Goal: Ask a question

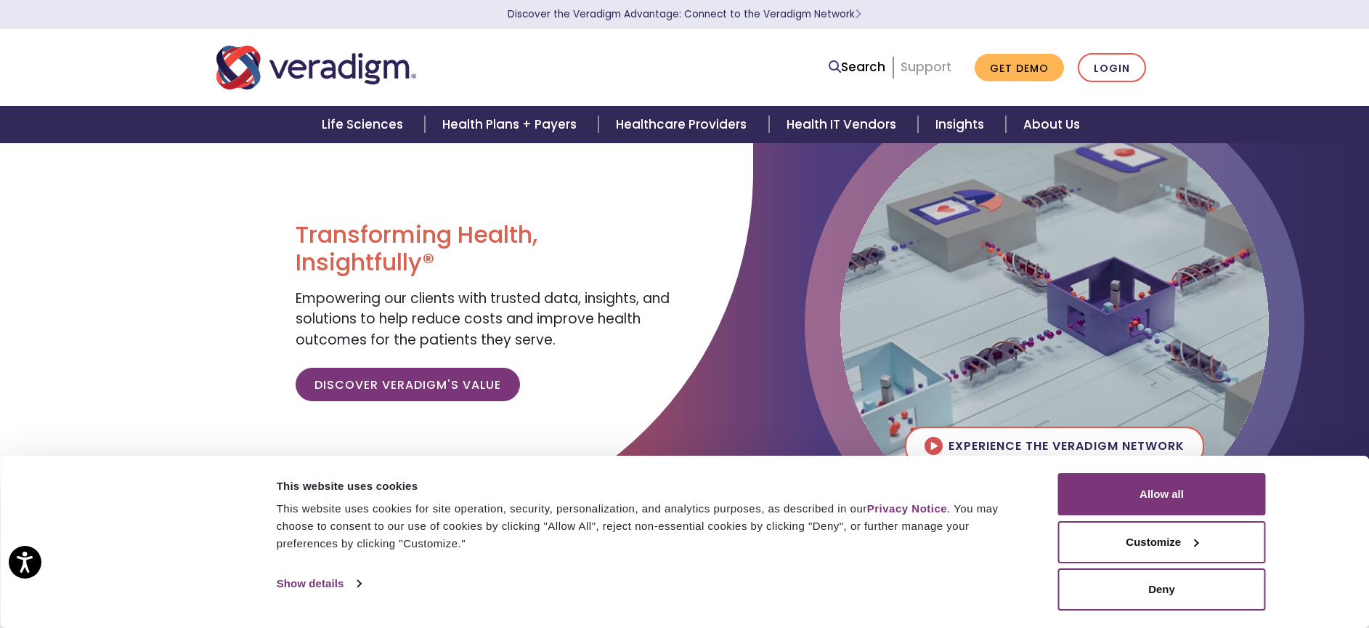
click at [928, 65] on link "Support" at bounding box center [926, 66] width 51 height 17
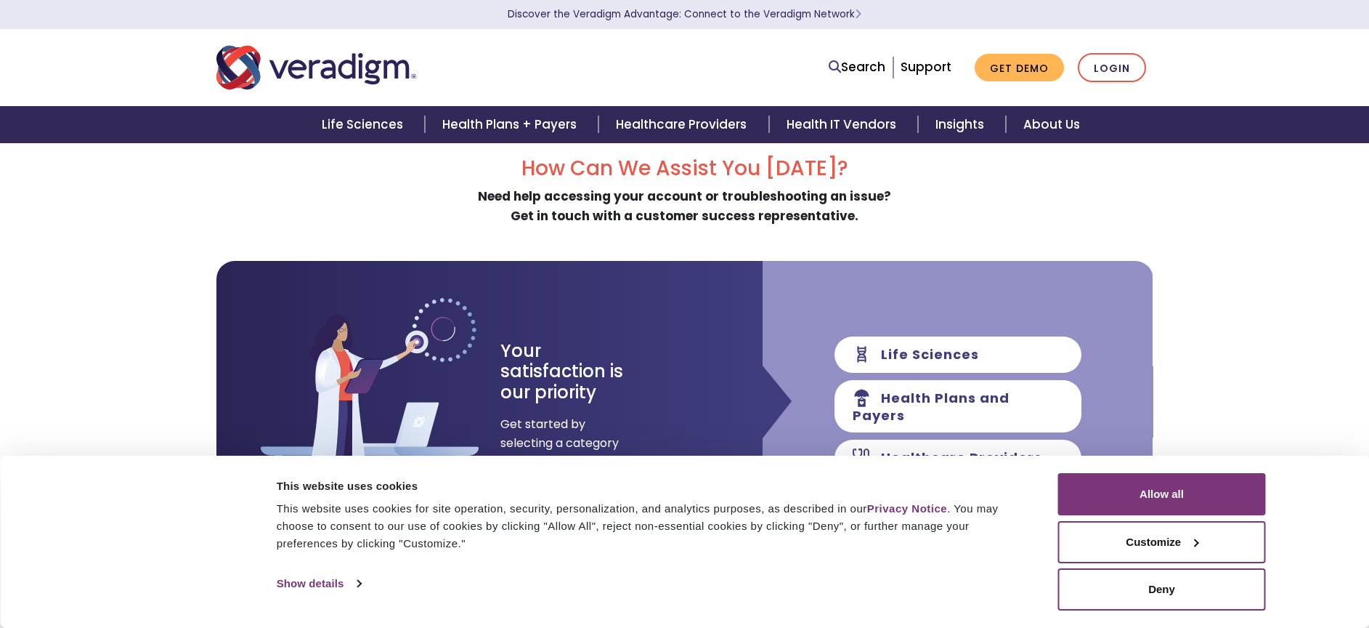
scroll to position [23, 0]
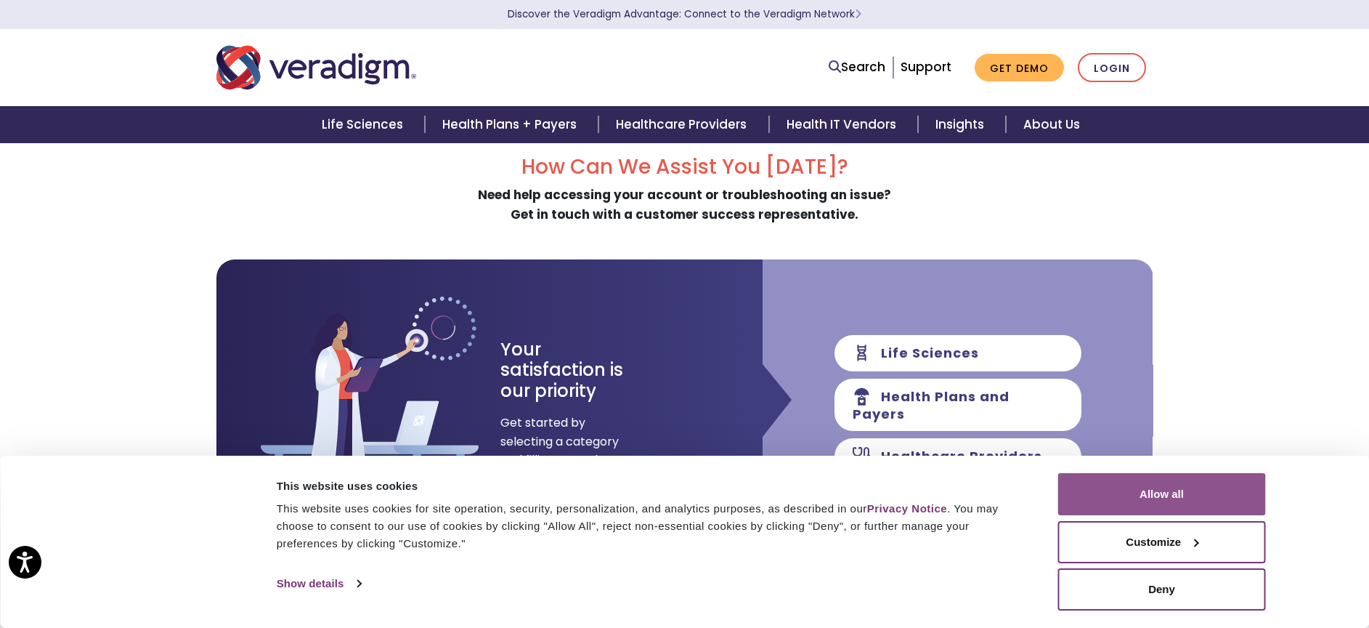
click at [1196, 504] on button "Allow all" at bounding box center [1162, 494] width 208 height 42
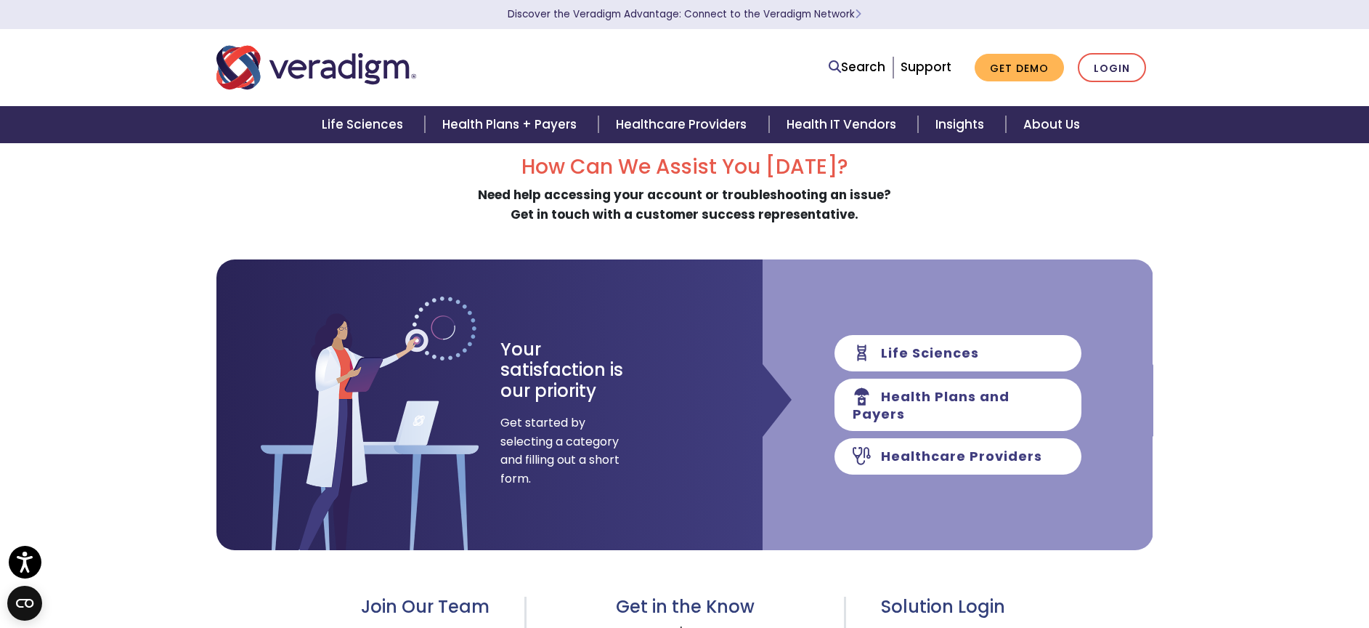
click at [1214, 431] on div "How Can We Assist You Today? Need help accessing your account or troubleshootin…" at bounding box center [684, 531] width 1369 height 823
click at [677, 129] on link "Healthcare Providers" at bounding box center [684, 124] width 170 height 37
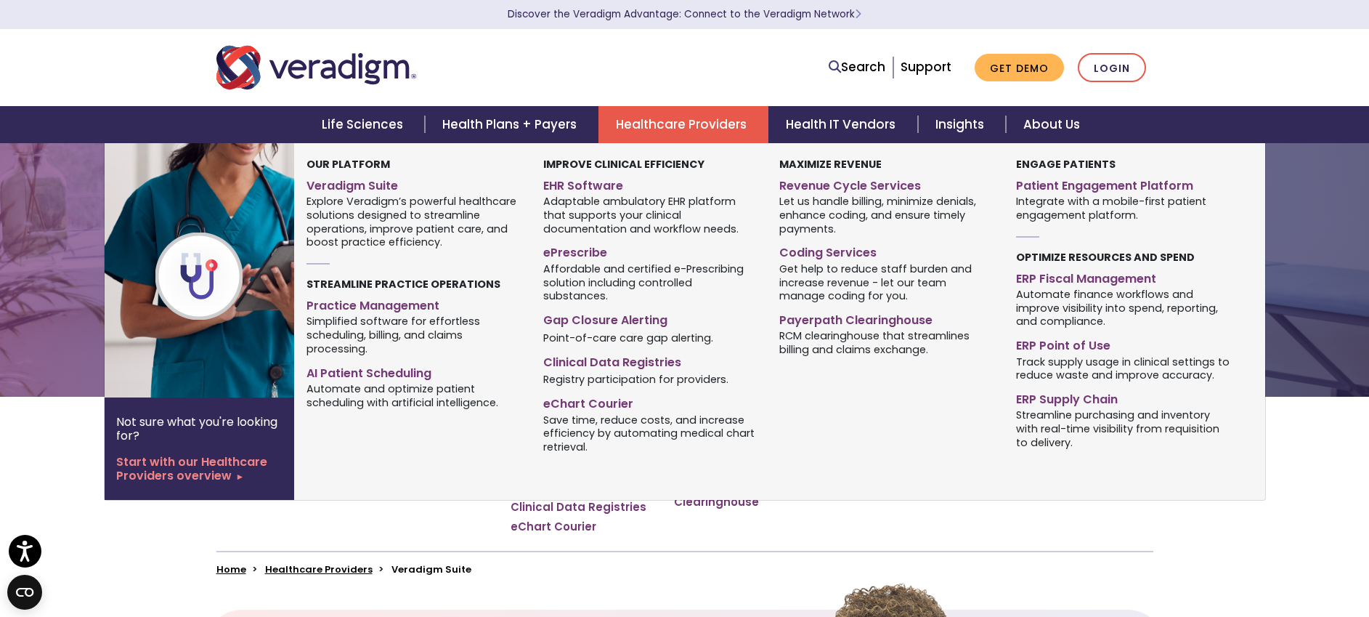
click at [649, 127] on link "Healthcare Providers" at bounding box center [684, 124] width 170 height 37
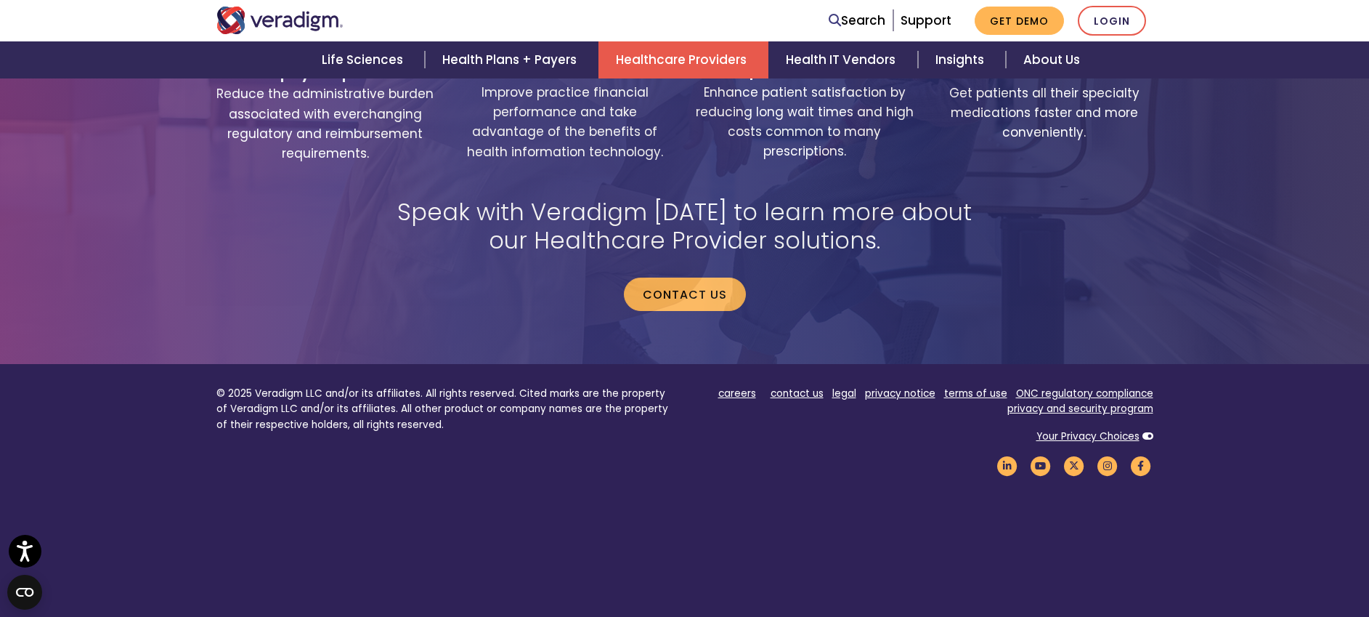
scroll to position [3019, 0]
click at [794, 384] on link "contact us" at bounding box center [797, 391] width 53 height 14
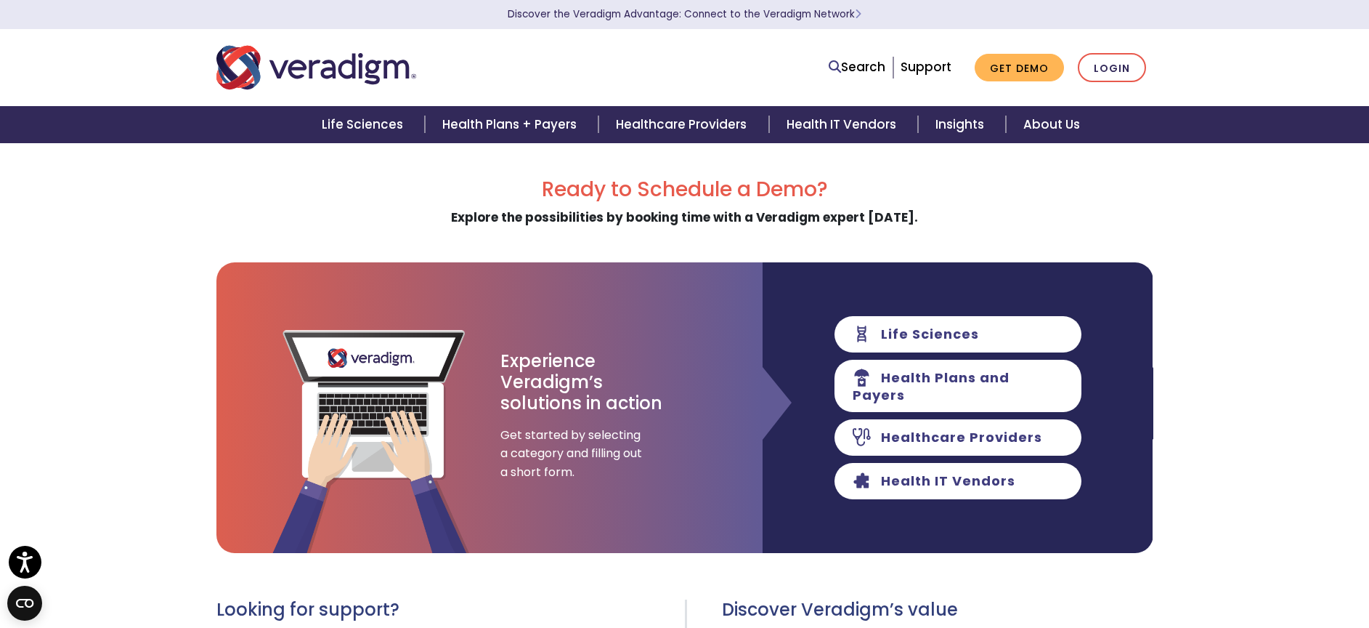
scroll to position [447, 0]
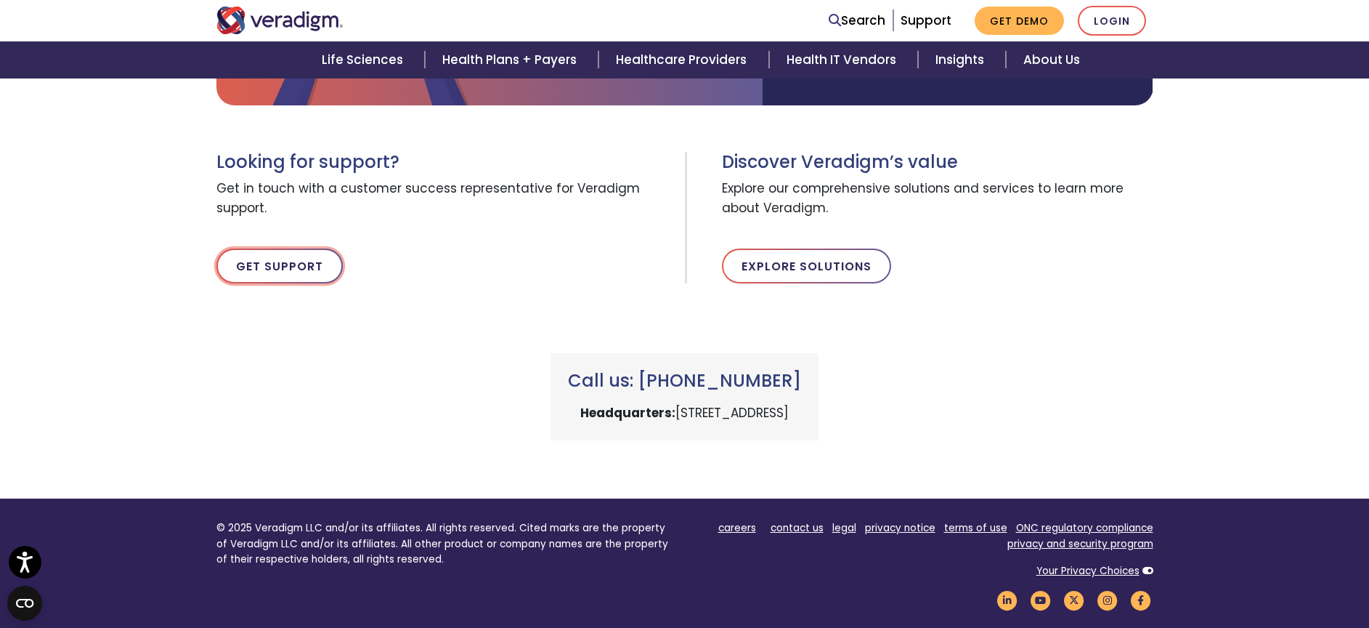
click at [271, 266] on link "Get Support" at bounding box center [279, 265] width 126 height 35
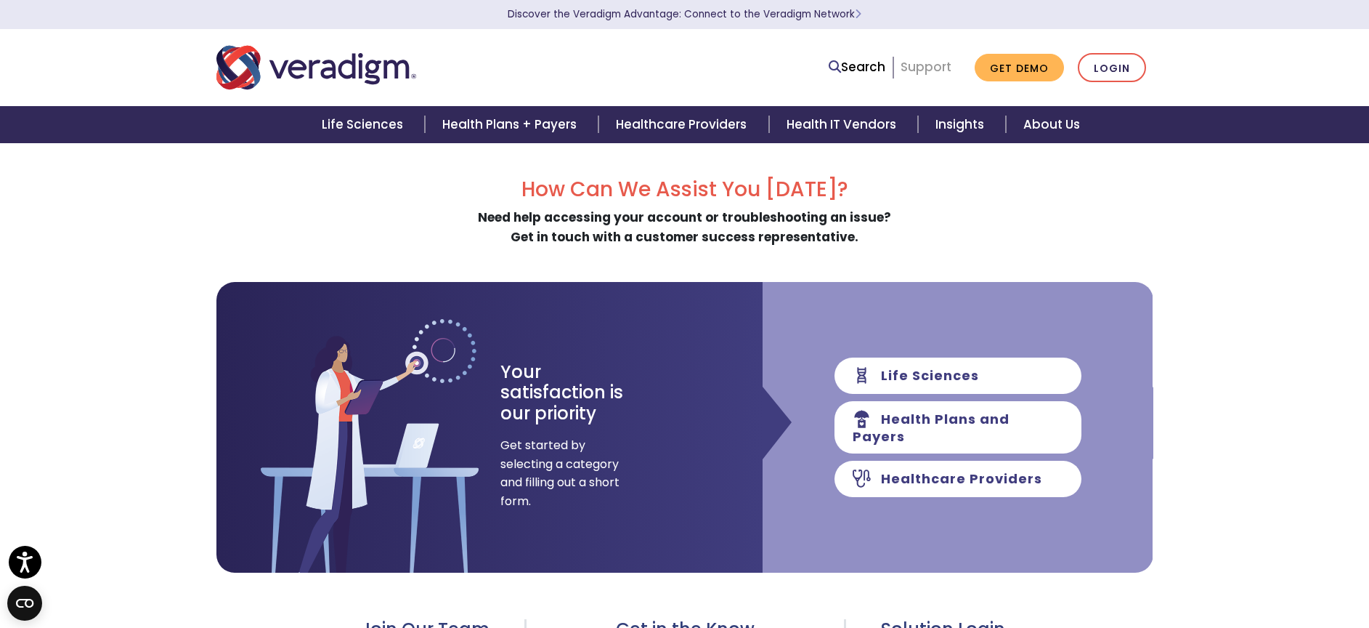
click at [928, 73] on link "Support" at bounding box center [926, 66] width 51 height 17
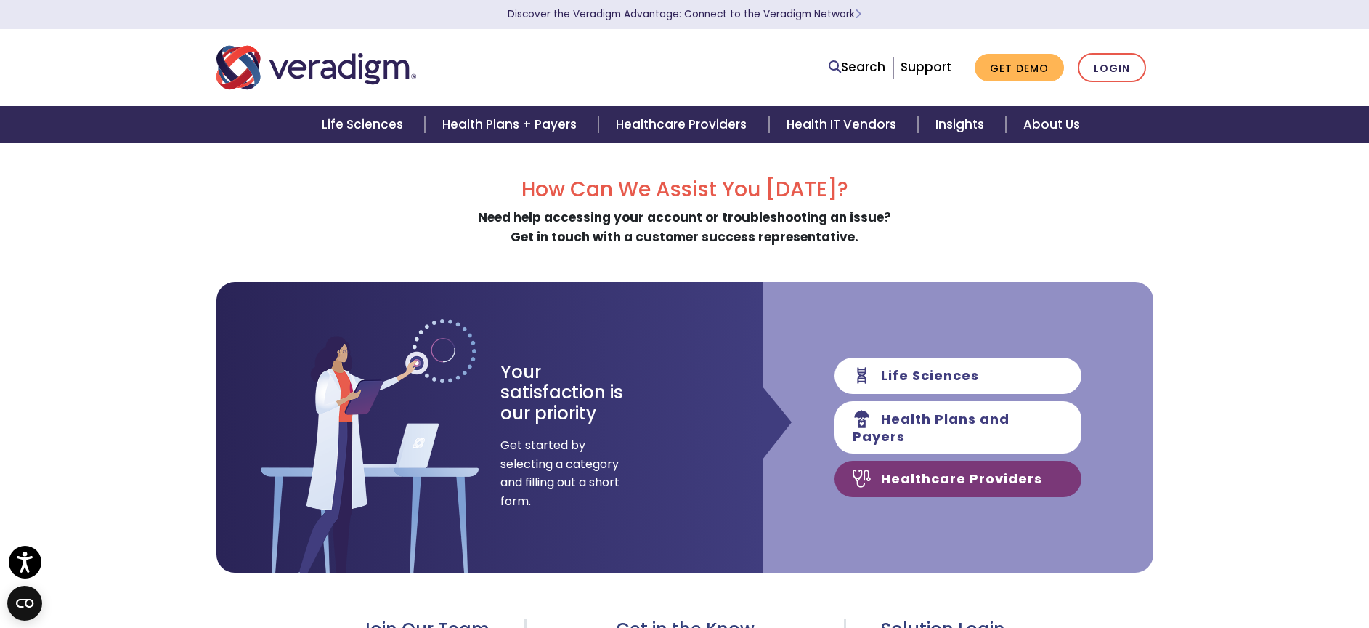
click at [930, 479] on link "Healthcare Providers" at bounding box center [958, 479] width 247 height 36
